Goal: Transaction & Acquisition: Purchase product/service

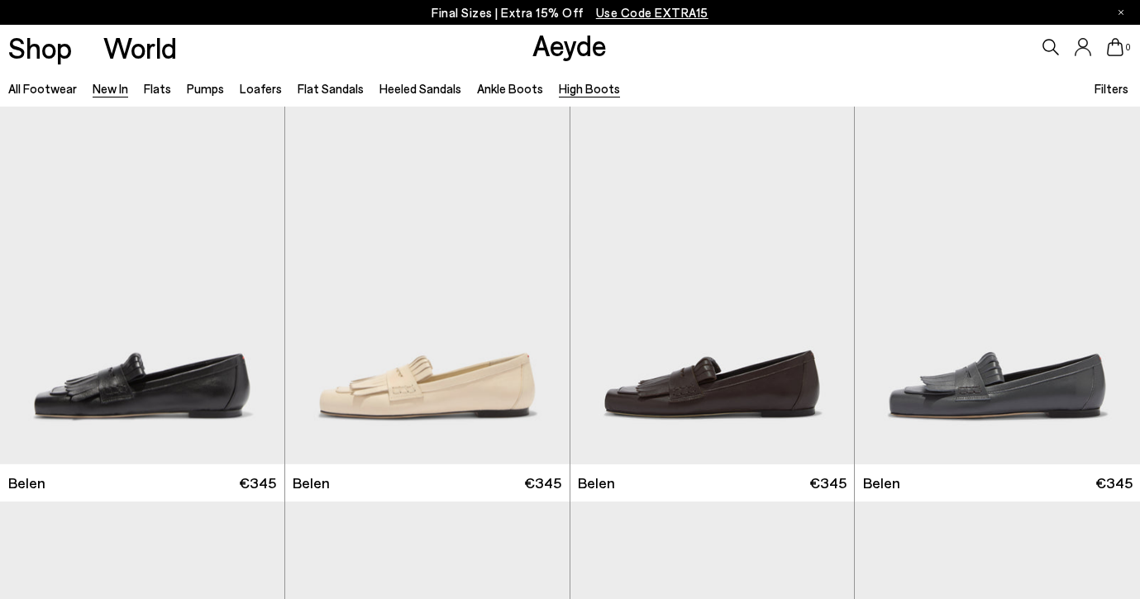
click at [572, 91] on link "High Boots" at bounding box center [589, 88] width 61 height 15
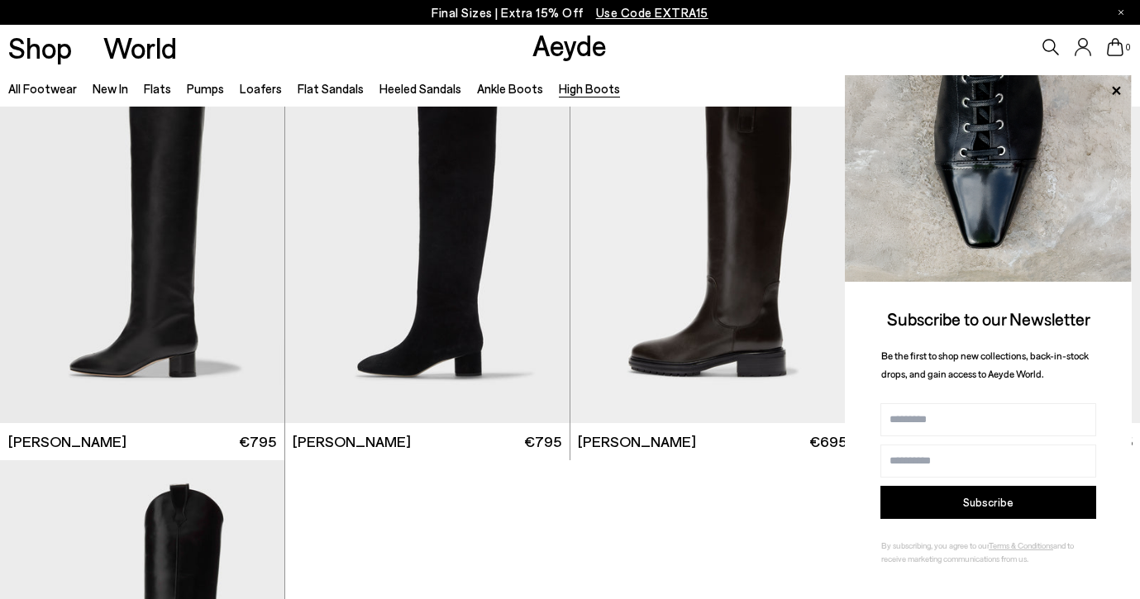
scroll to position [434, 0]
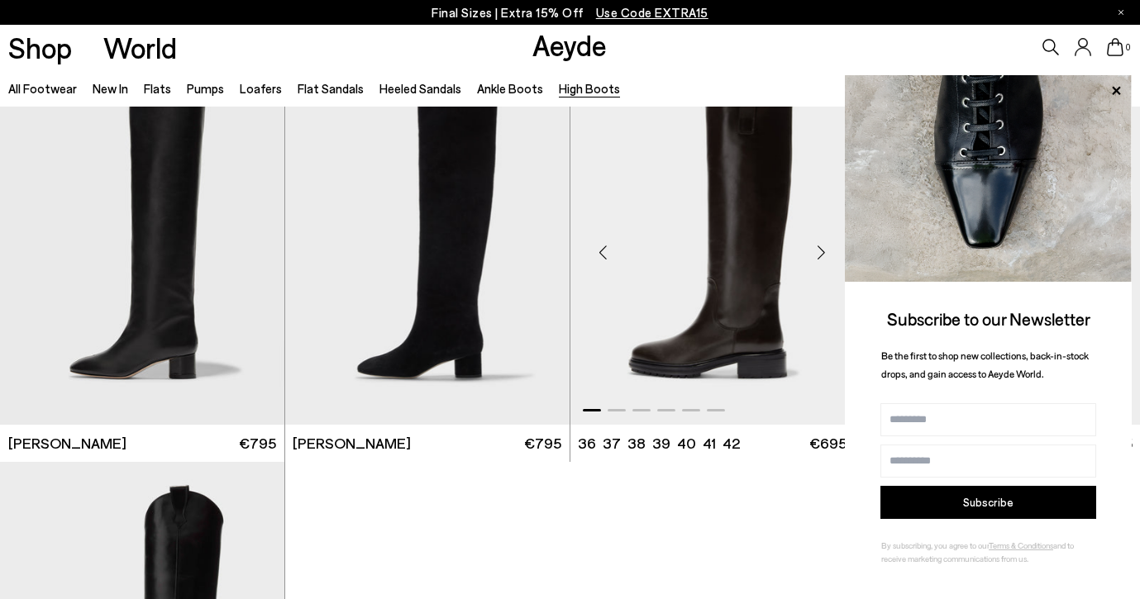
click at [729, 279] on img "1 / 6" at bounding box center [712, 246] width 284 height 357
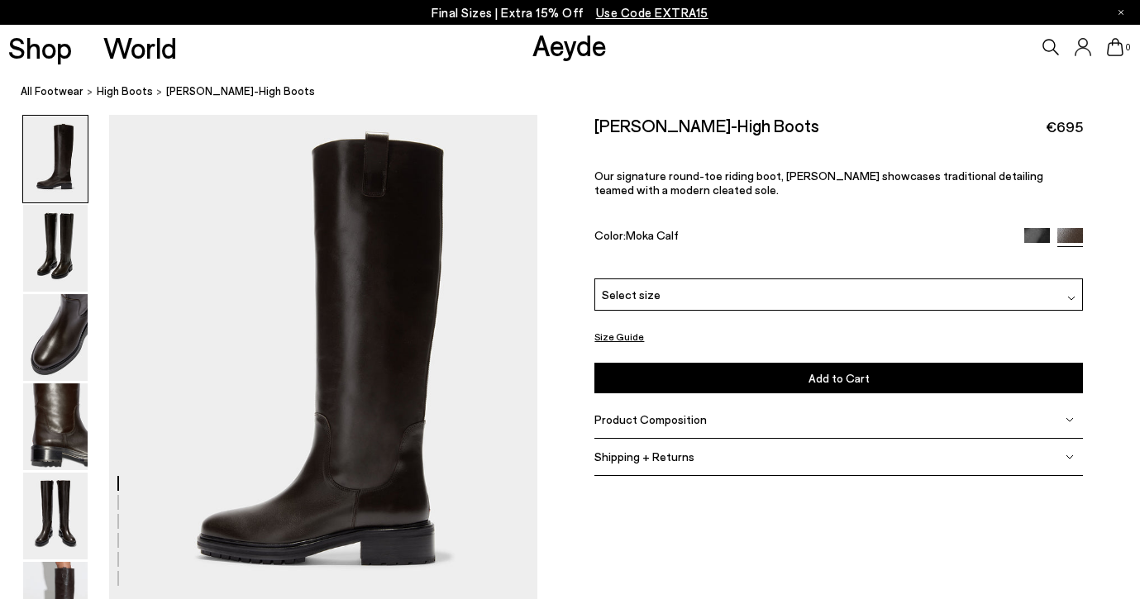
click at [1031, 228] on img at bounding box center [1037, 241] width 26 height 26
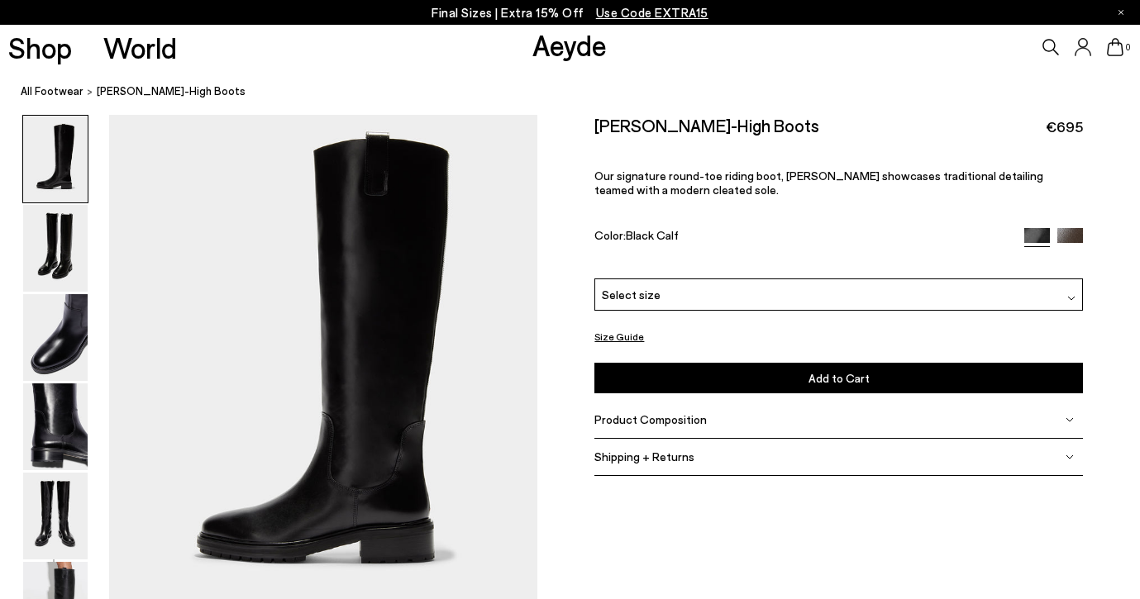
click at [1071, 294] on img at bounding box center [1071, 298] width 8 height 8
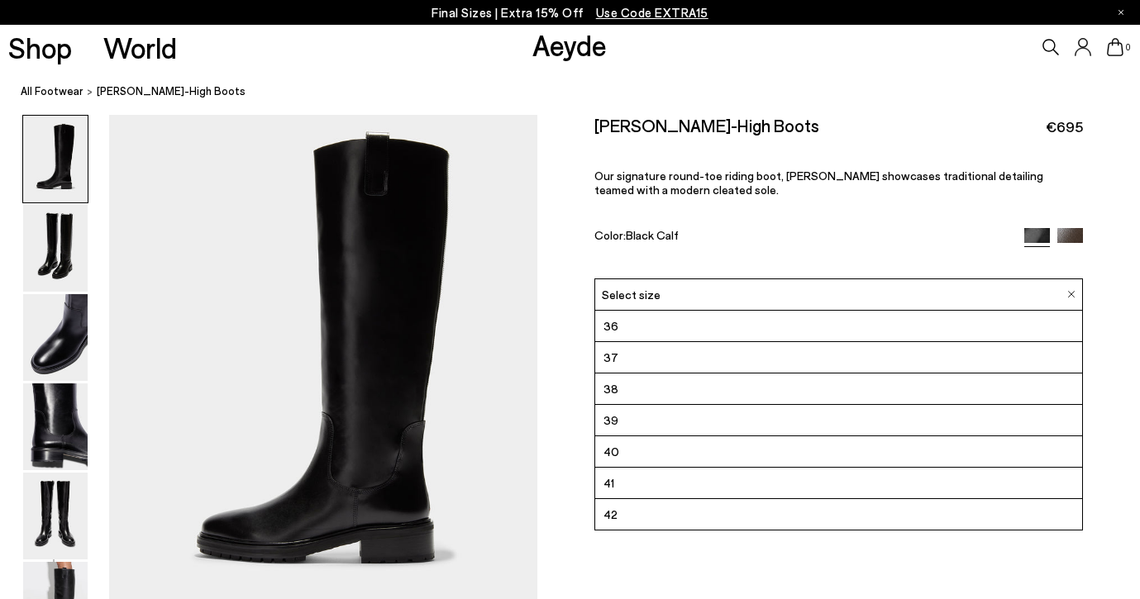
click at [776, 374] on li "38" at bounding box center [838, 389] width 487 height 31
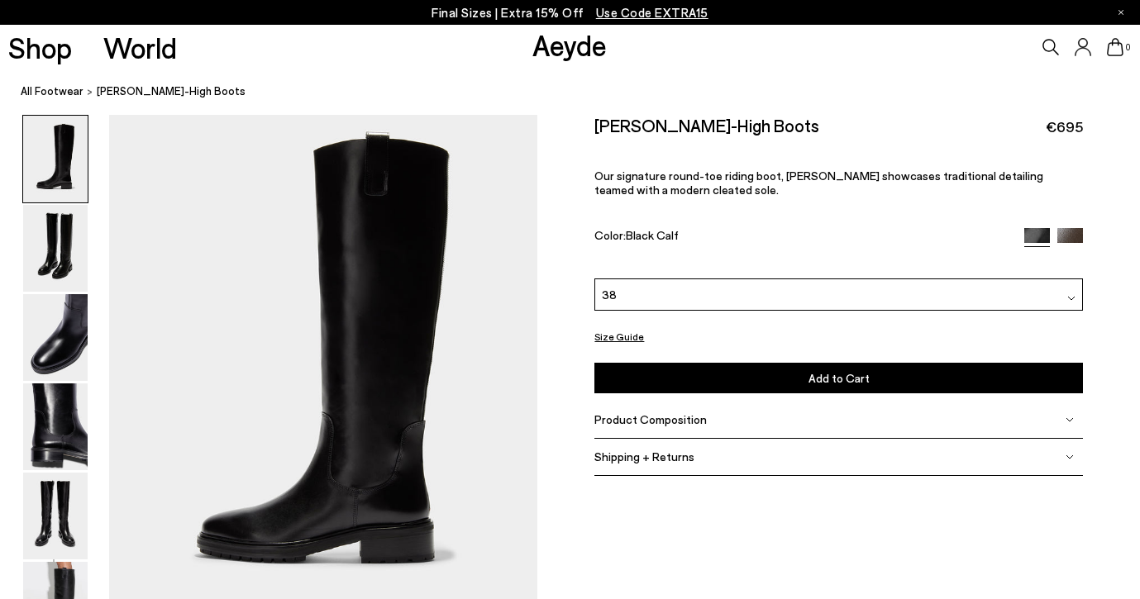
click at [825, 371] on span "Add to Cart" at bounding box center [839, 378] width 61 height 14
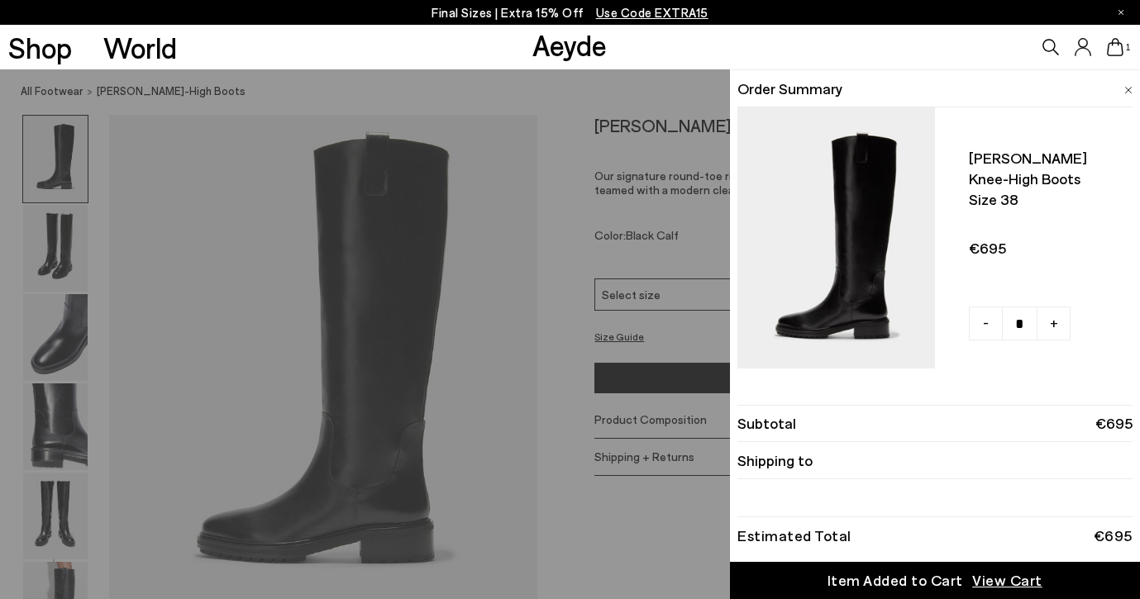
click at [777, 41] on div "1" at bounding box center [950, 47] width 380 height 45
click at [60, 242] on div "Quick Add Color Size View Details Order Summary Henry knee-high boots Size 38 -…" at bounding box center [570, 334] width 1140 height 530
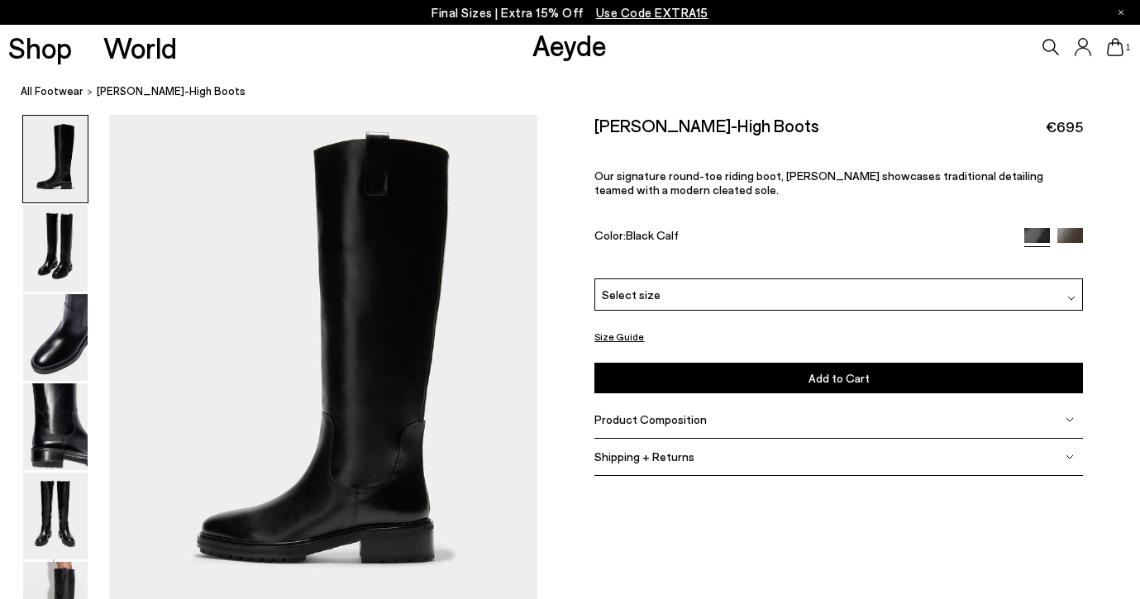
click at [60, 242] on img at bounding box center [55, 248] width 64 height 87
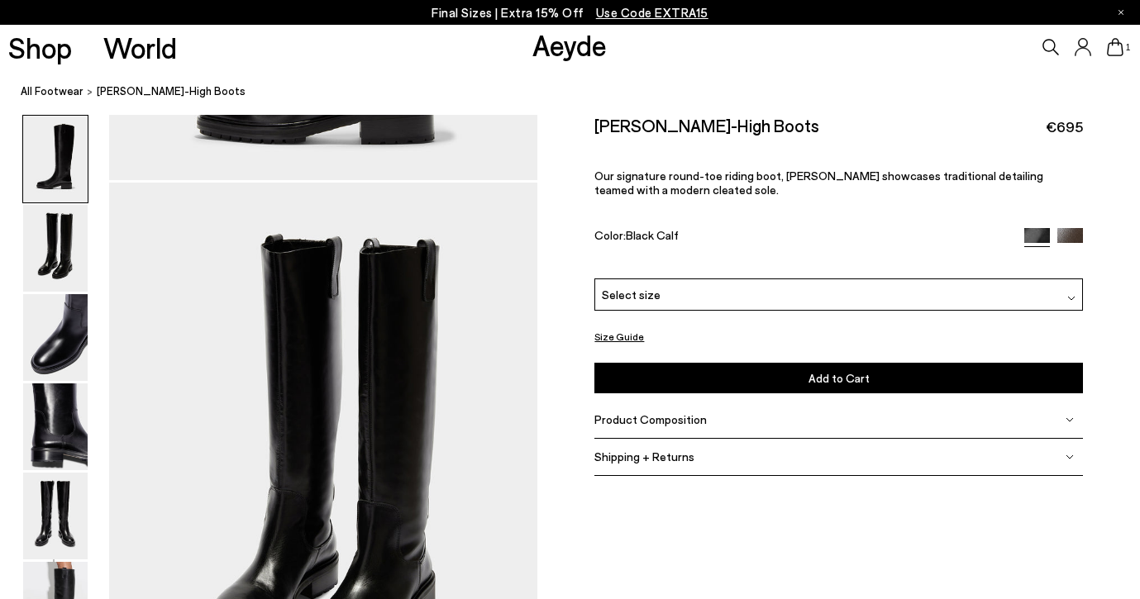
scroll to position [488, 0]
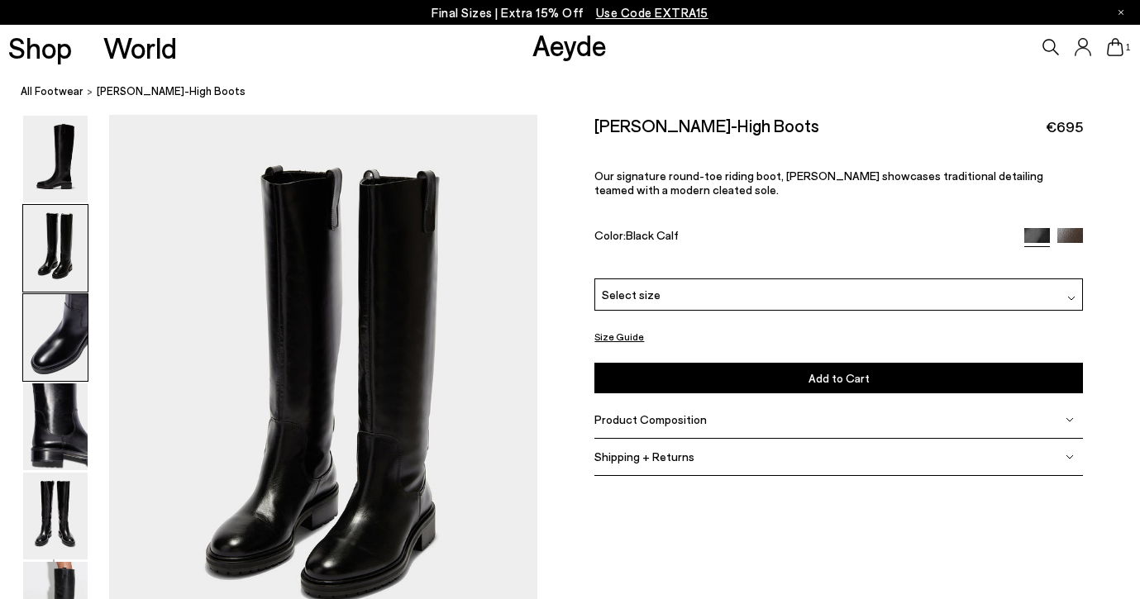
click at [50, 328] on img at bounding box center [55, 337] width 64 height 87
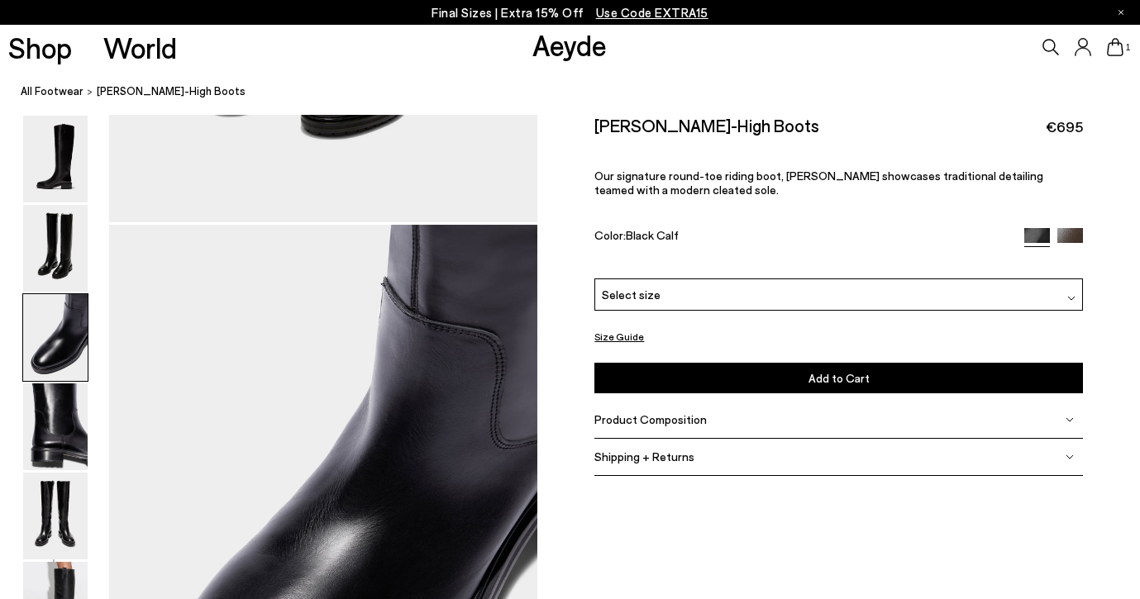
scroll to position [1062, 0]
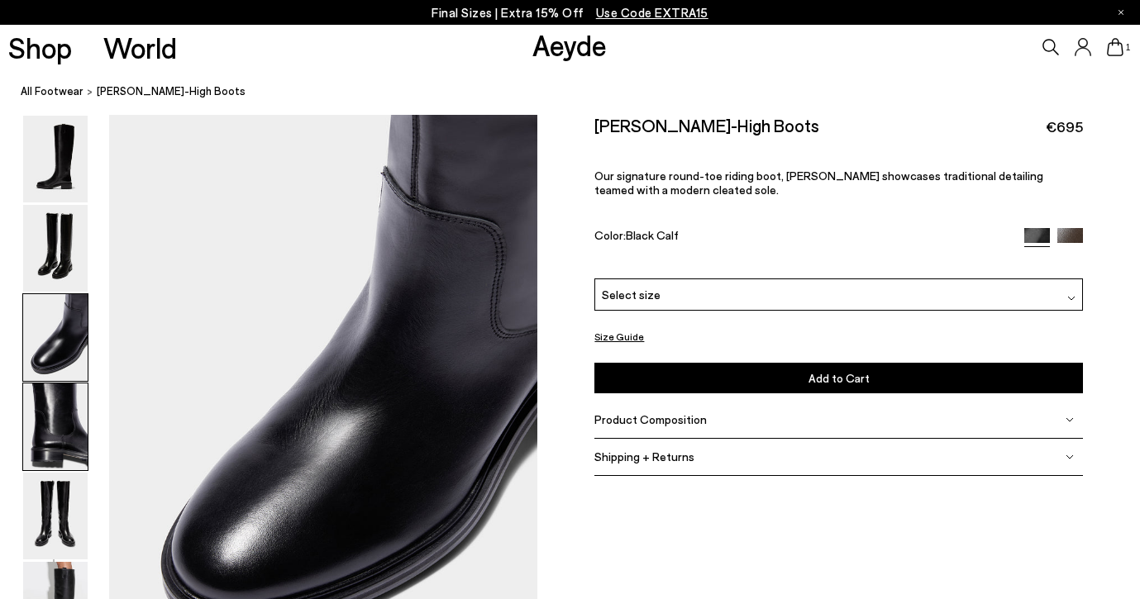
click at [61, 389] on img at bounding box center [55, 427] width 64 height 87
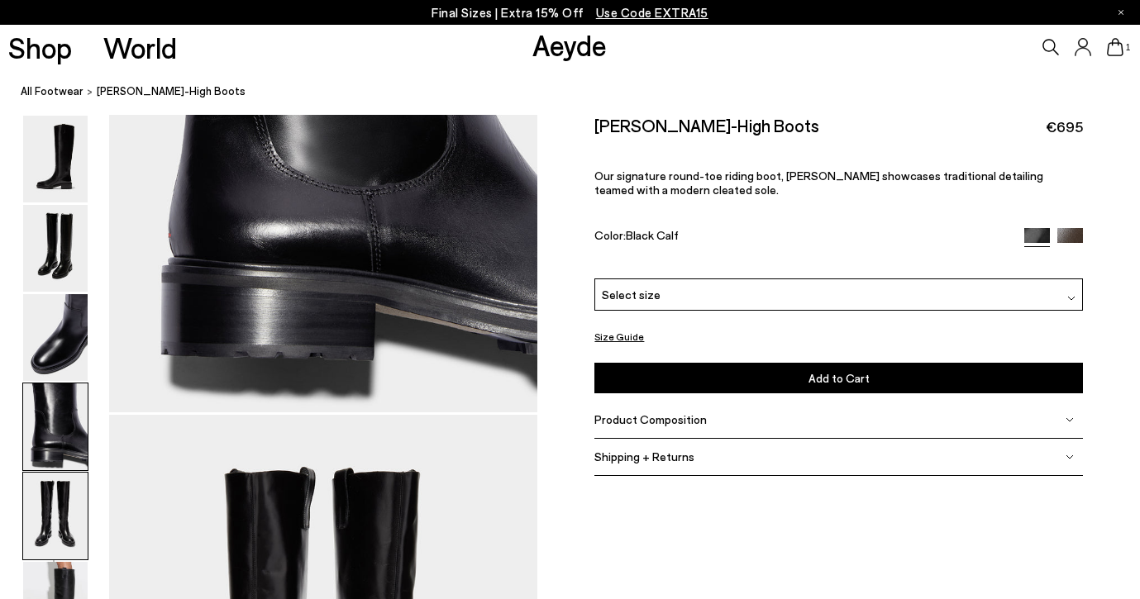
click at [50, 517] on img at bounding box center [55, 516] width 64 height 87
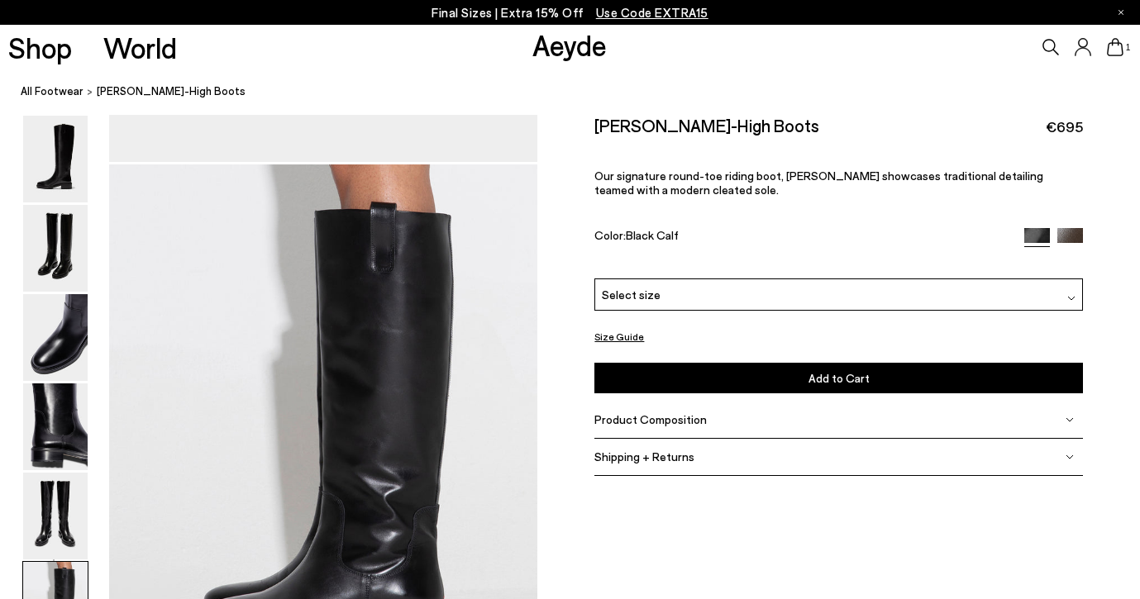
scroll to position [2756, 0]
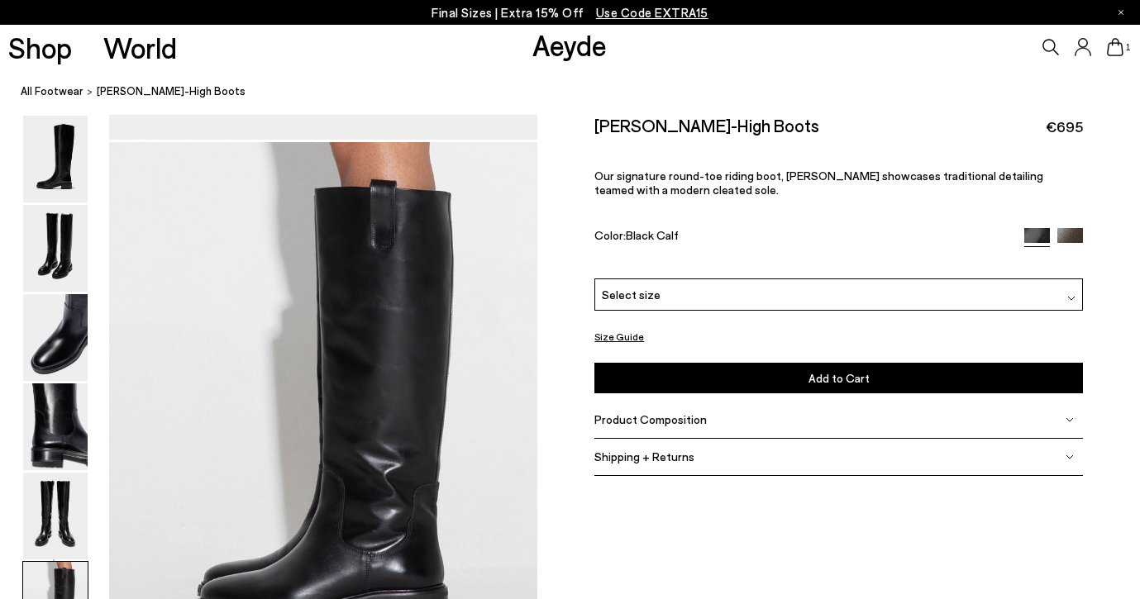
click at [66, 578] on img at bounding box center [55, 605] width 64 height 87
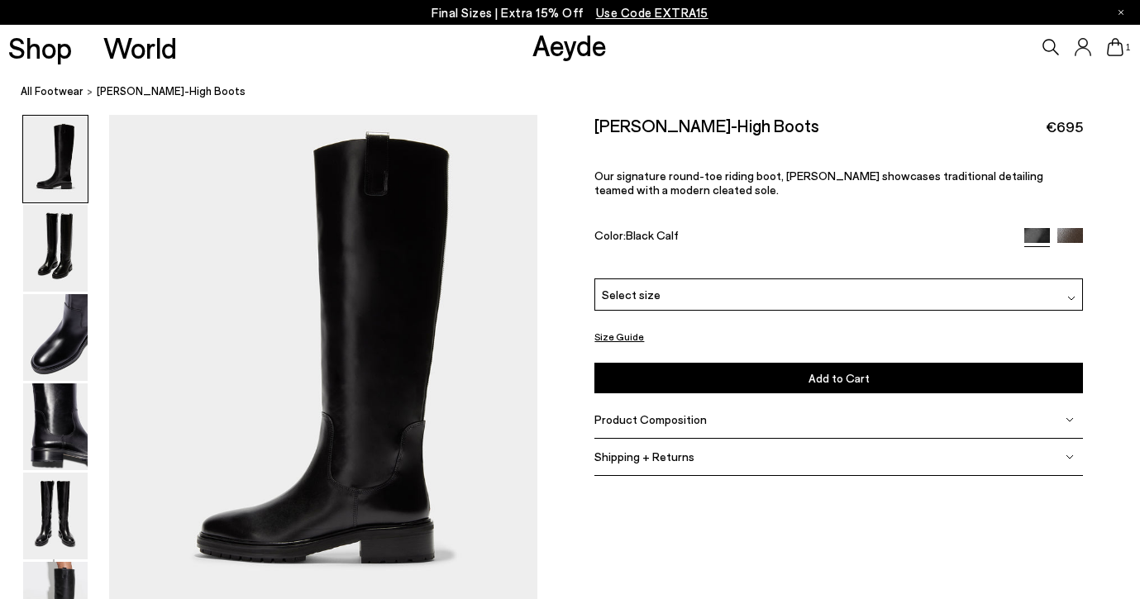
scroll to position [0, 0]
click at [71, 92] on link "All Footwear" at bounding box center [52, 91] width 63 height 17
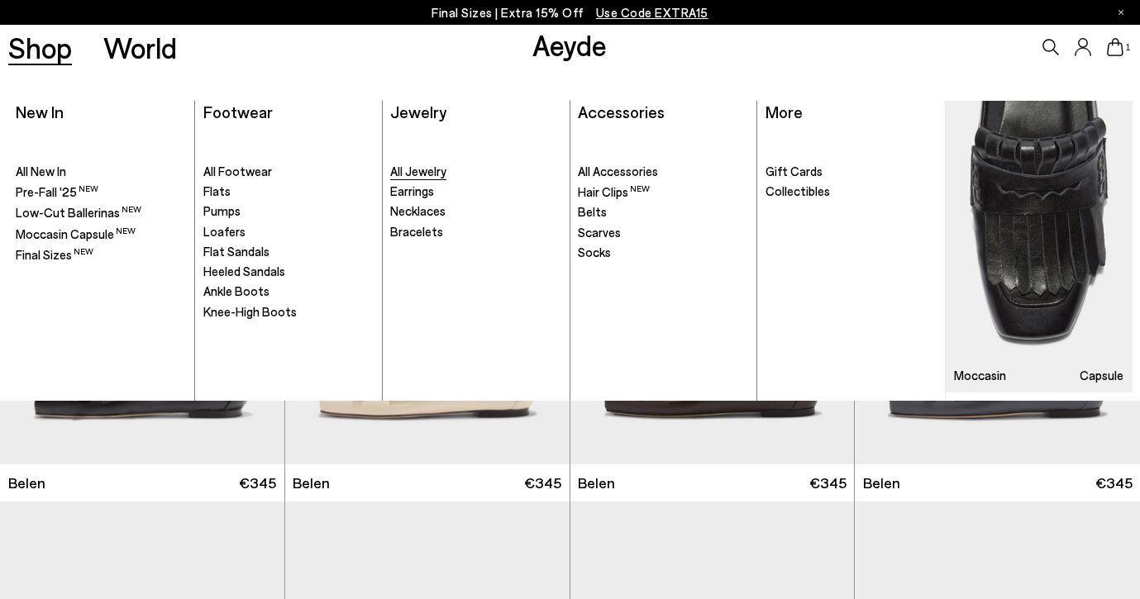
click at [418, 169] on span "All Jewelry" at bounding box center [418, 171] width 56 height 15
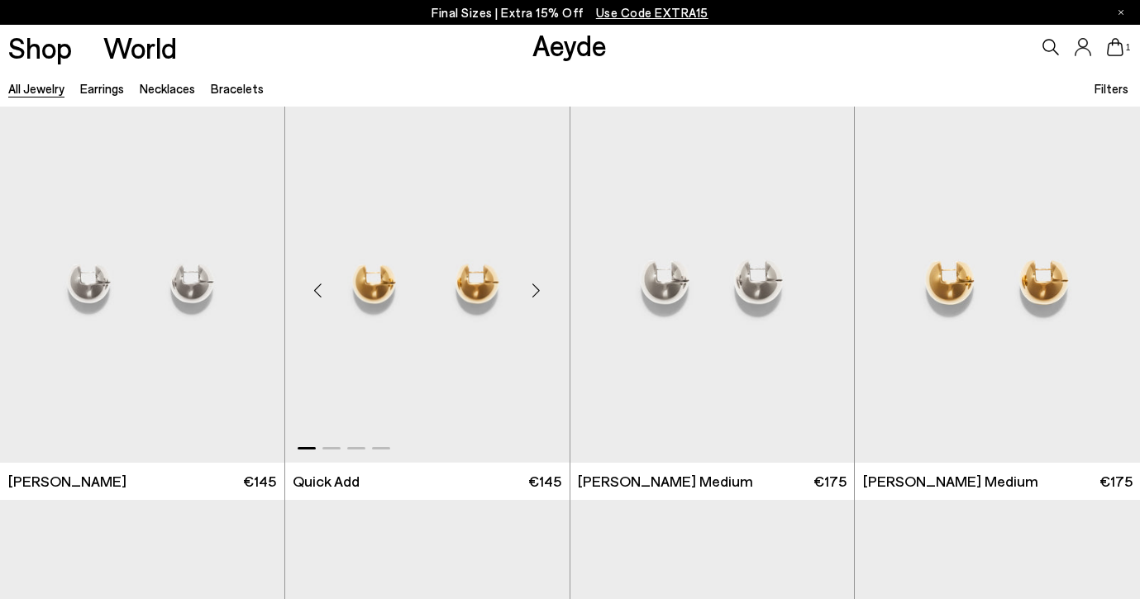
scroll to position [7, 0]
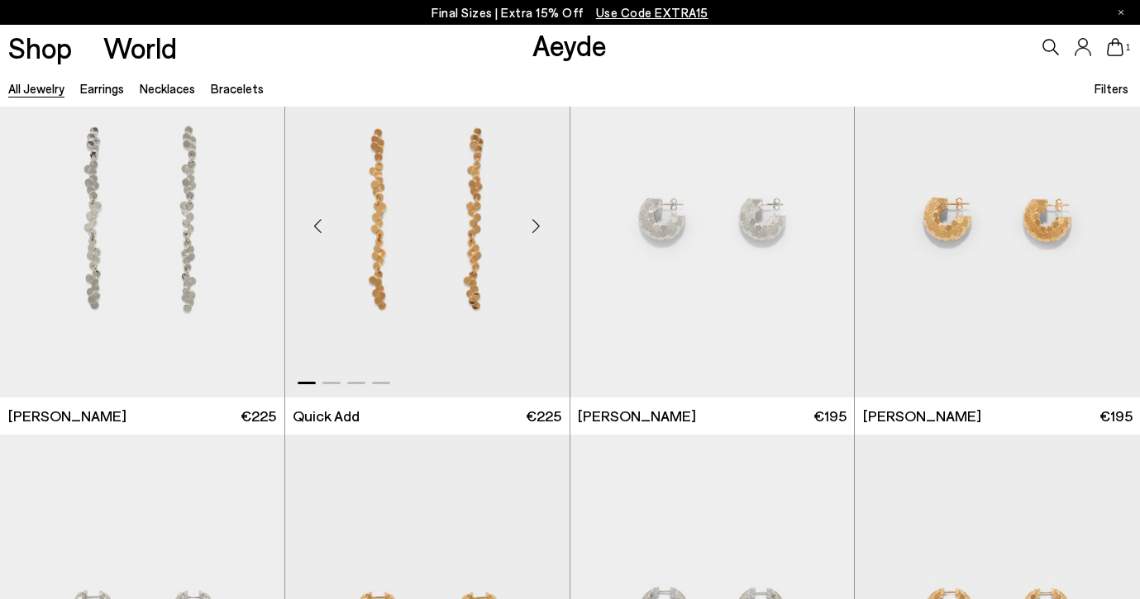
scroll to position [2829, 0]
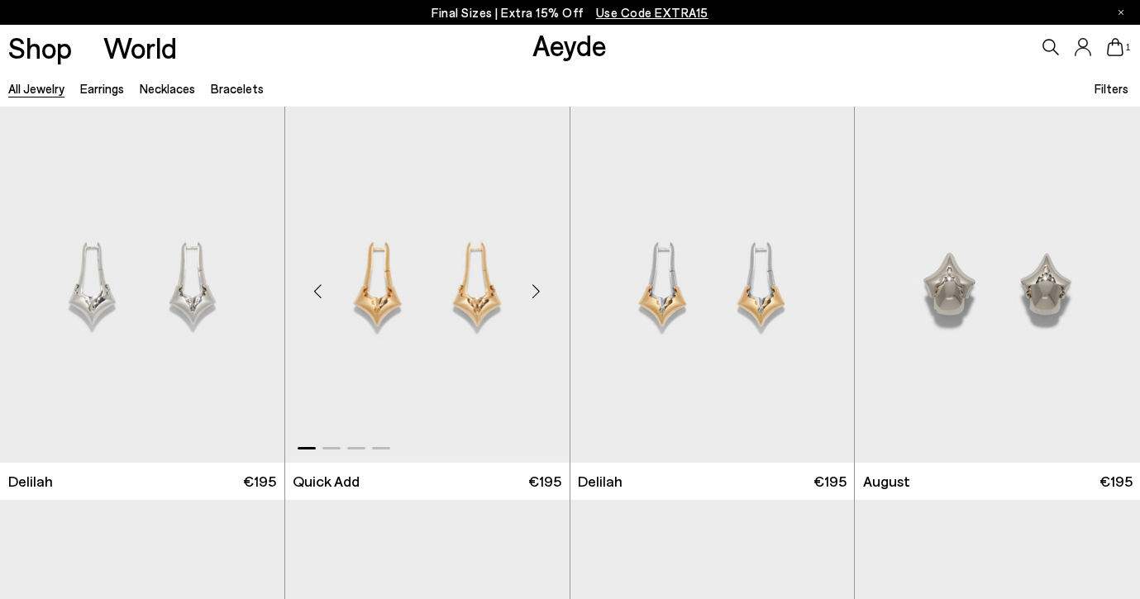
scroll to position [3947, 0]
click at [198, 289] on img "1 / 4" at bounding box center [142, 284] width 284 height 357
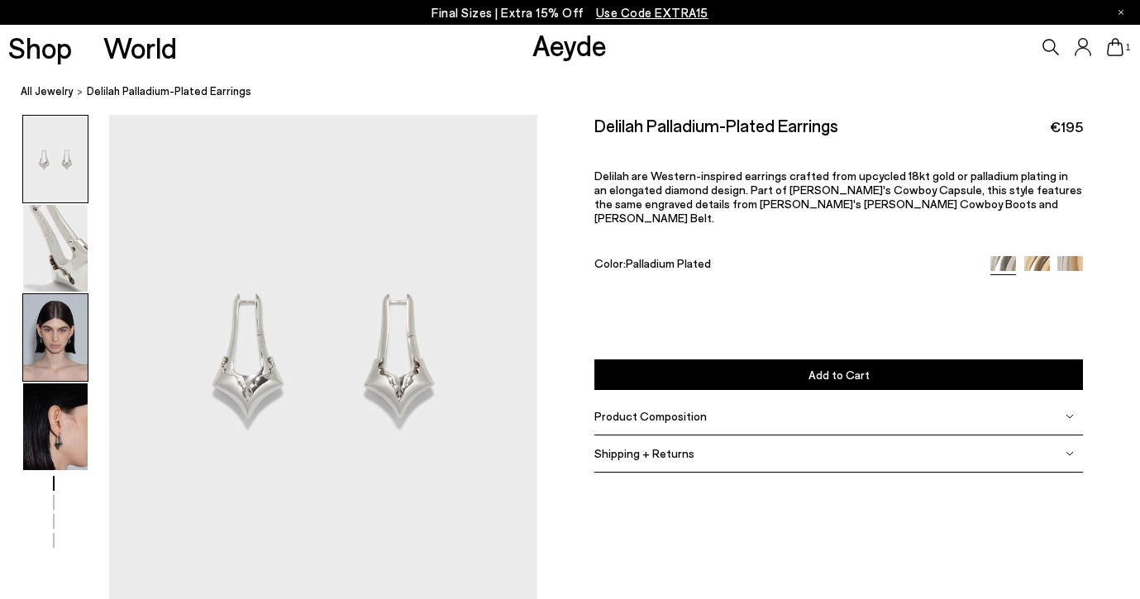
click at [59, 338] on img at bounding box center [55, 337] width 64 height 87
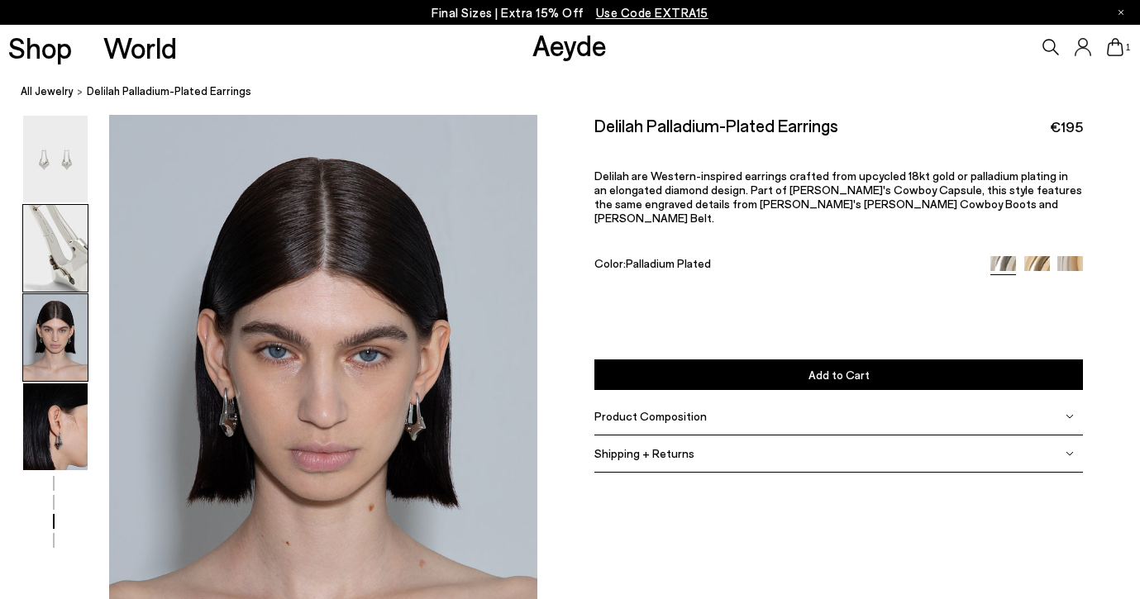
click at [64, 241] on img at bounding box center [55, 248] width 64 height 87
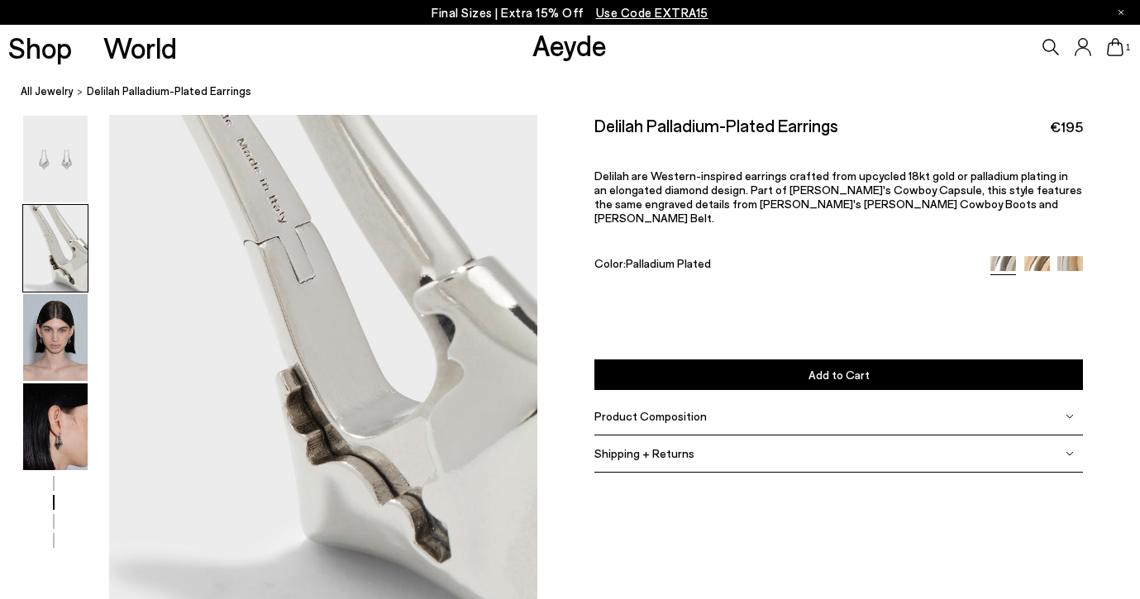
scroll to position [488, 0]
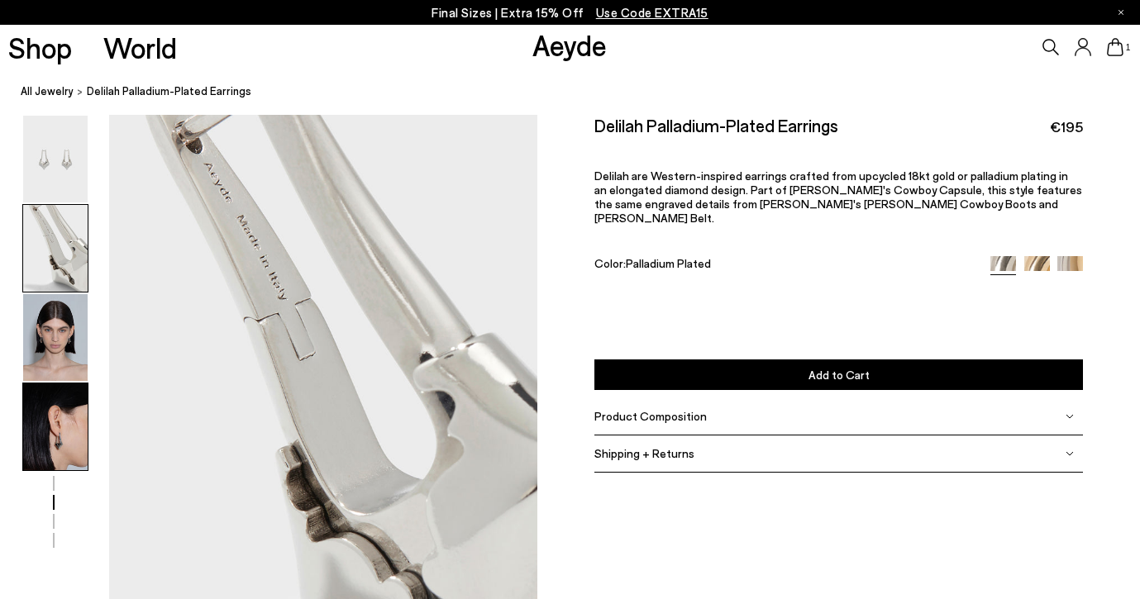
click at [48, 445] on img at bounding box center [55, 427] width 64 height 87
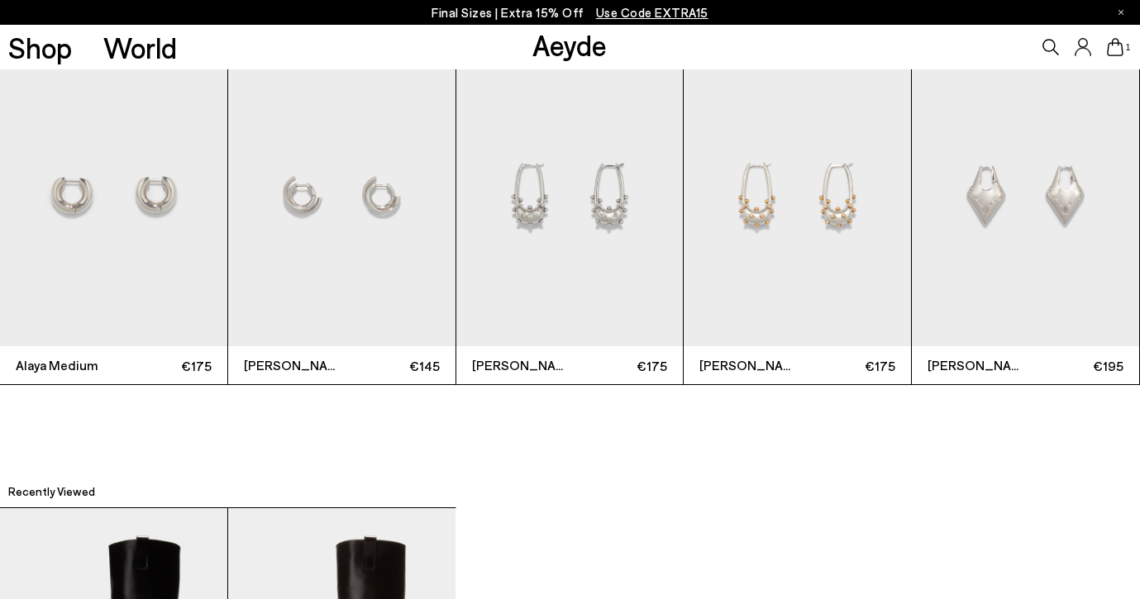
scroll to position [2398, 0]
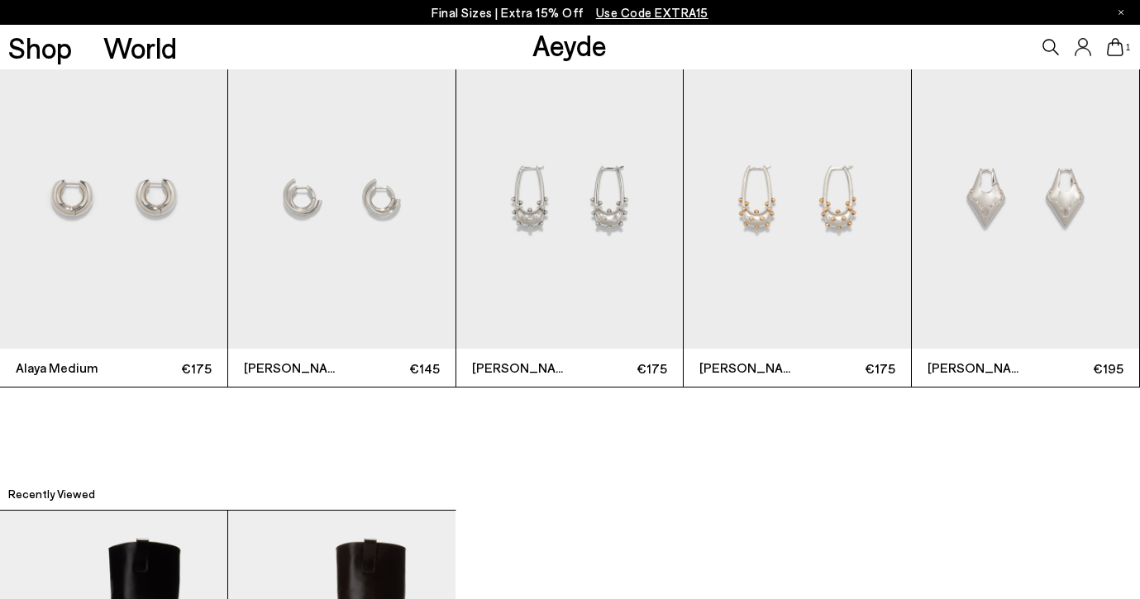
click at [608, 212] on img "3 / 6" at bounding box center [569, 197] width 227 height 303
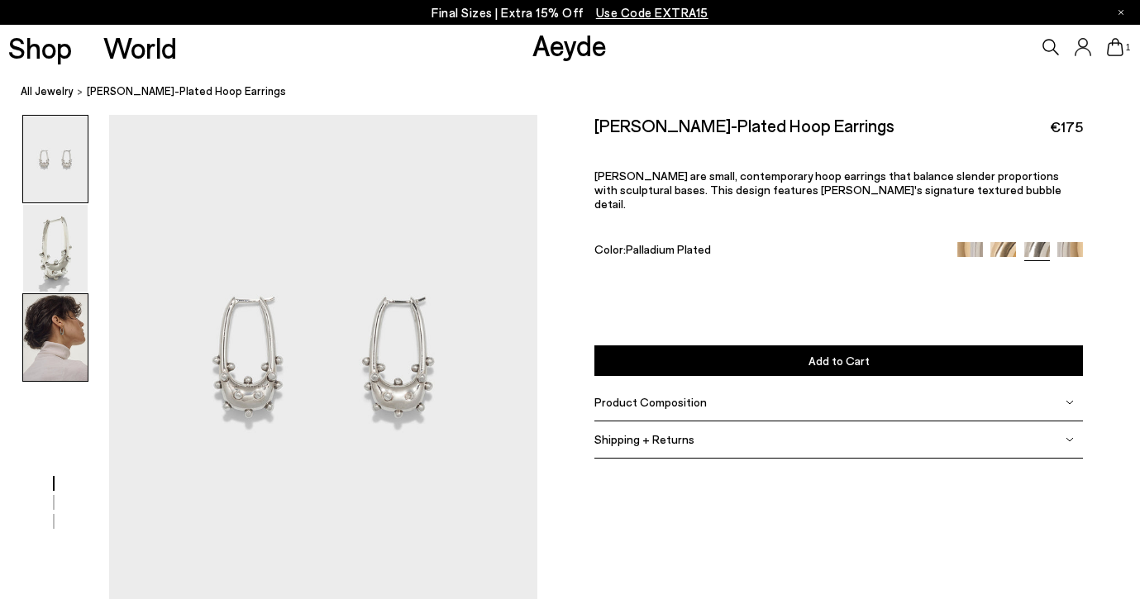
click at [55, 312] on img at bounding box center [55, 337] width 64 height 87
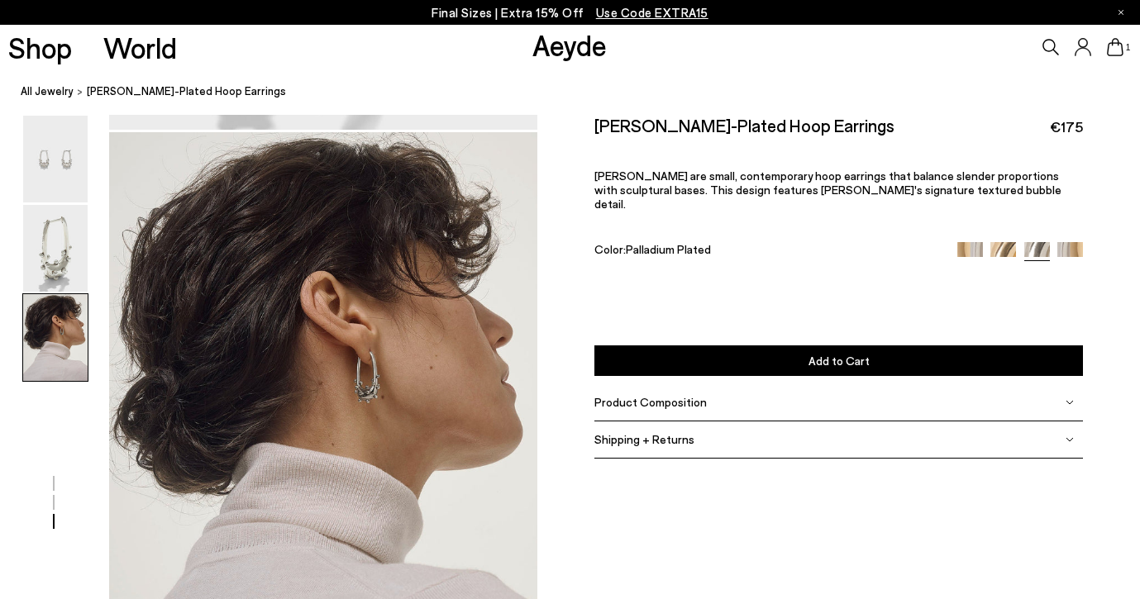
scroll to position [1043, 0]
click at [67, 247] on img at bounding box center [55, 248] width 64 height 87
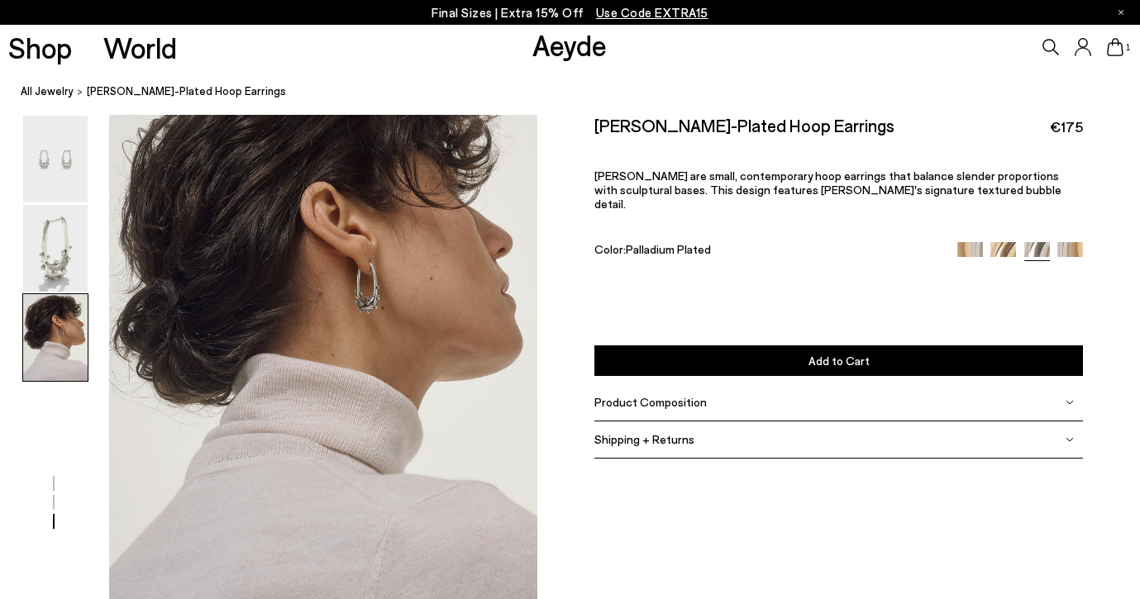
scroll to position [1087, 0]
